Goal: Task Accomplishment & Management: Manage account settings

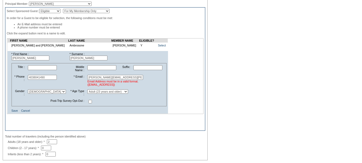
scroll to position [107, 0]
drag, startPoint x: 121, startPoint y: 82, endPoint x: 75, endPoint y: 84, distance: 46.4
click at [75, 84] on tr "* Phone : 4038041490 * Email : david.grinde@rbc.com Email Address must be in a …" at bounding box center [89, 80] width 154 height 14
type input "david,grinde@rbc.com"
click at [14, 112] on link "Save" at bounding box center [15, 110] width 6 height 3
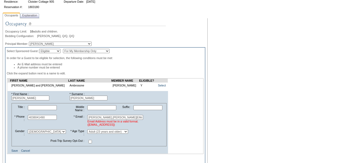
scroll to position [80, 0]
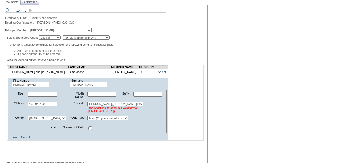
click at [91, 106] on input "david,grinde@rbc.com" at bounding box center [115, 103] width 56 height 5
type input "[PERSON_NAME][EMAIL_ADDRESS][PERSON_NAME][DOMAIN_NAME]"
click at [14, 139] on link "Save" at bounding box center [15, 136] width 6 height 3
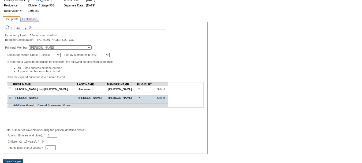
scroll to position [80, 0]
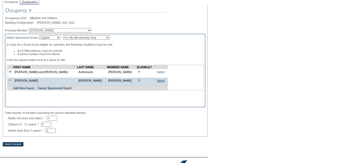
click at [157, 82] on link "Select" at bounding box center [161, 80] width 8 height 3
